Goal: Task Accomplishment & Management: Manage account settings

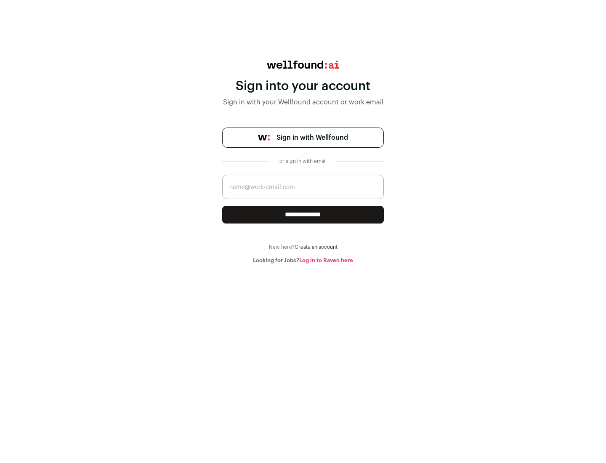
click at [312, 138] on span "Sign in with Wellfound" at bounding box center [312, 138] width 72 height 10
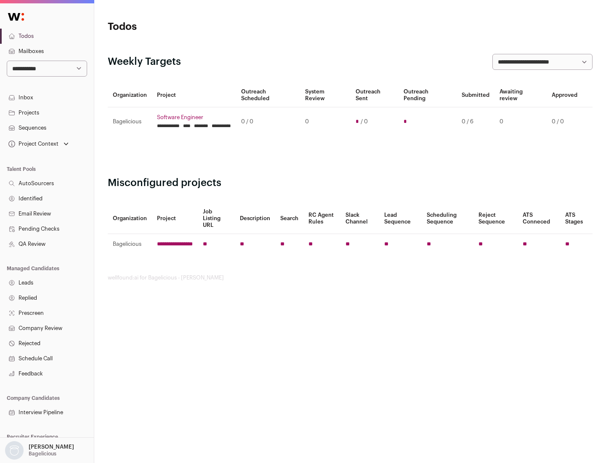
click at [47, 112] on link "Projects" at bounding box center [47, 112] width 94 height 15
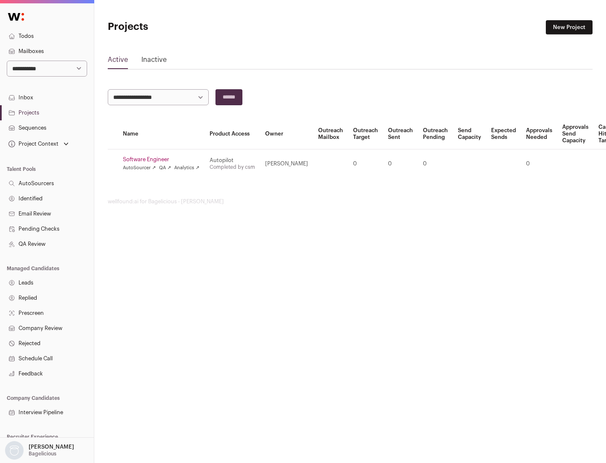
click at [164, 159] on link "Software Engineer" at bounding box center [161, 159] width 77 height 7
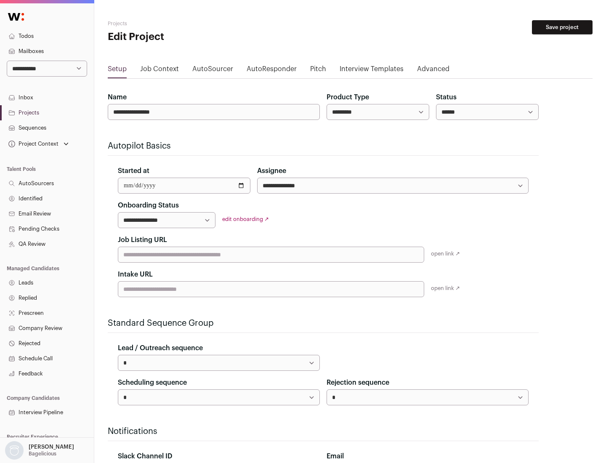
click at [562, 27] on button "Save project" at bounding box center [562, 27] width 61 height 14
